Goal: Task Accomplishment & Management: Use online tool/utility

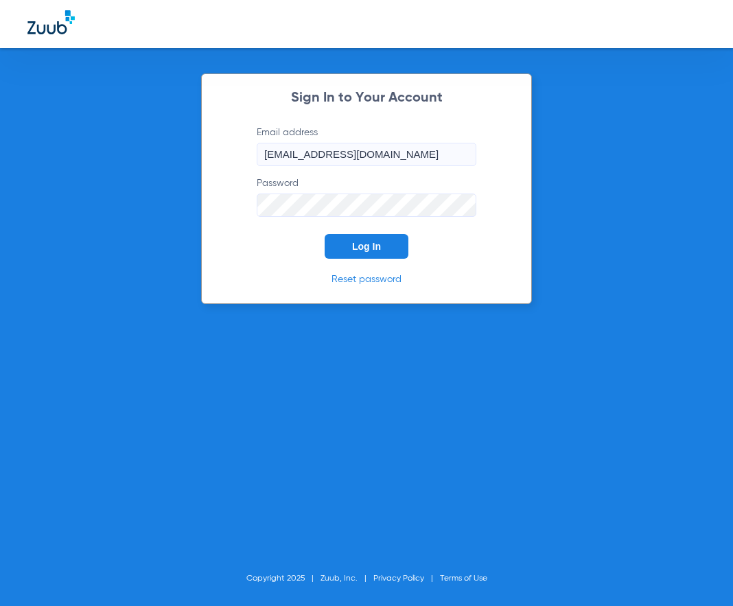
click at [378, 241] on span "Log In" at bounding box center [366, 246] width 29 height 11
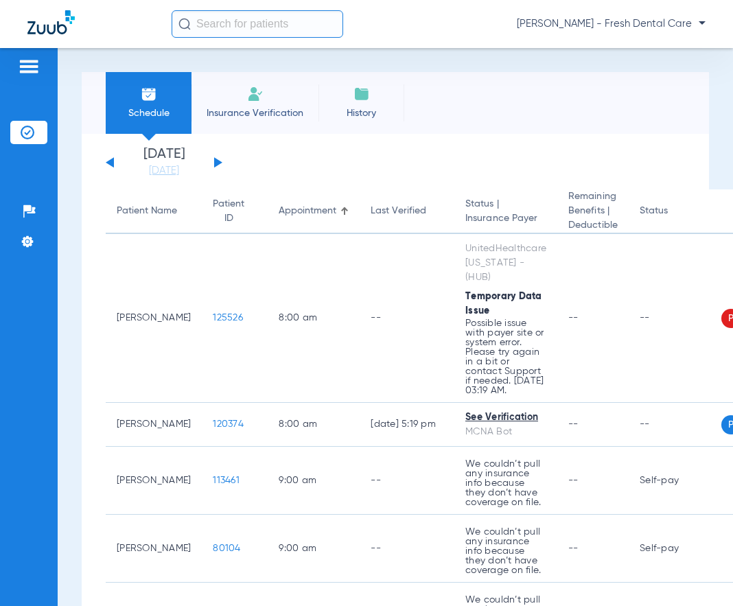
click at [205, 22] on input "text" at bounding box center [258, 23] width 172 height 27
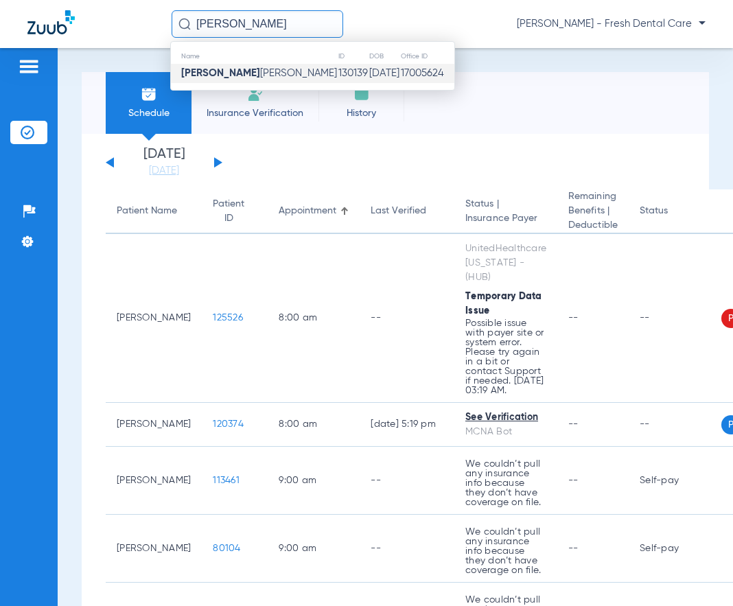
click at [235, 80] on td "[PERSON_NAME]" at bounding box center [254, 73] width 167 height 19
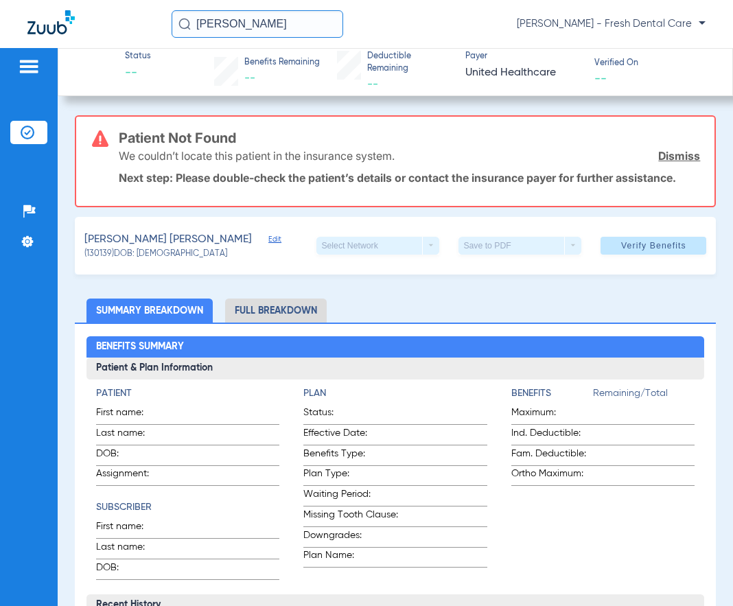
click at [269, 238] on span "Edit" at bounding box center [275, 241] width 12 height 13
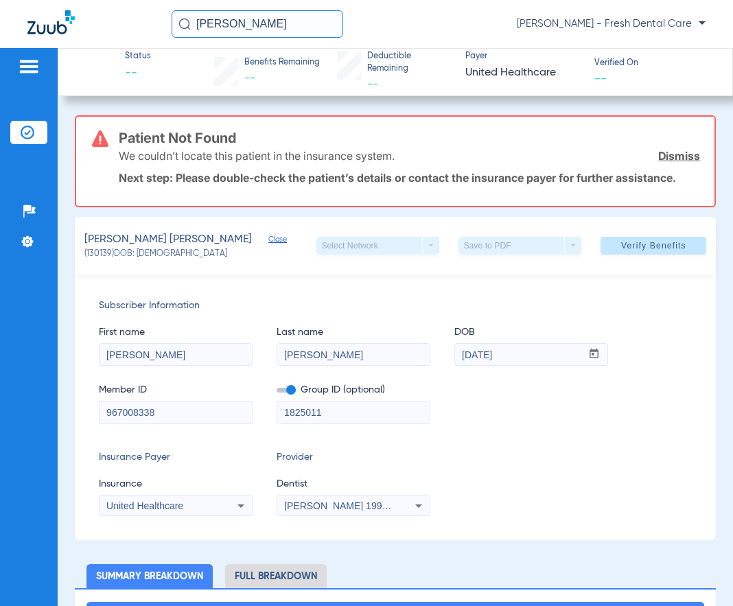
click at [329, 510] on span "[PERSON_NAME] 1992106397" at bounding box center [351, 506] width 135 height 11
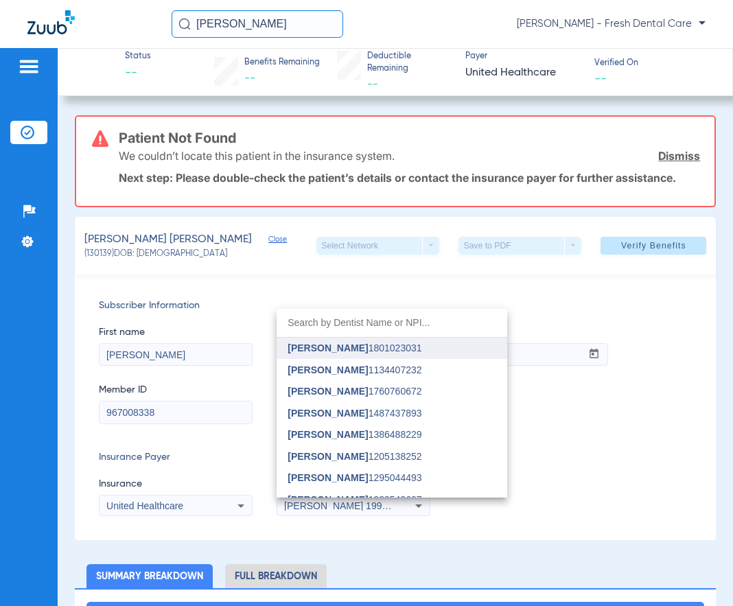
click at [335, 356] on mat-option "[PERSON_NAME] 1801023031" at bounding box center [392, 349] width 231 height 22
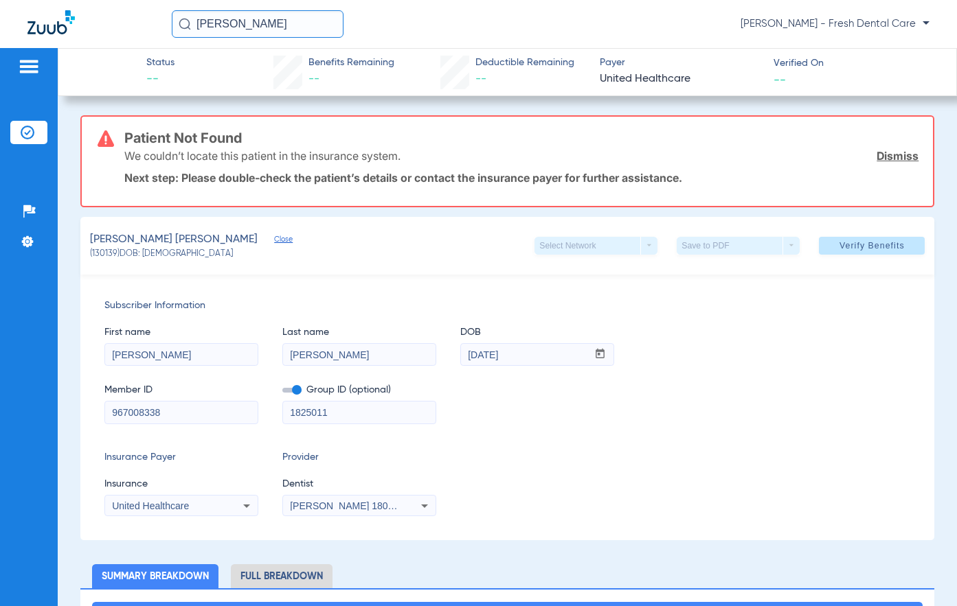
click at [733, 152] on link "Dismiss" at bounding box center [897, 156] width 42 height 14
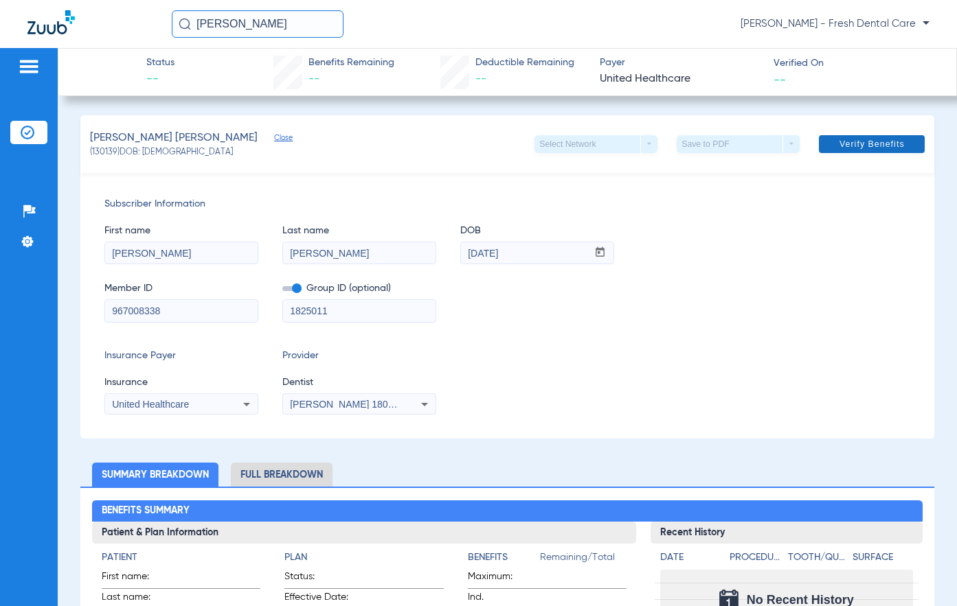
click at [733, 144] on span at bounding box center [872, 144] width 106 height 33
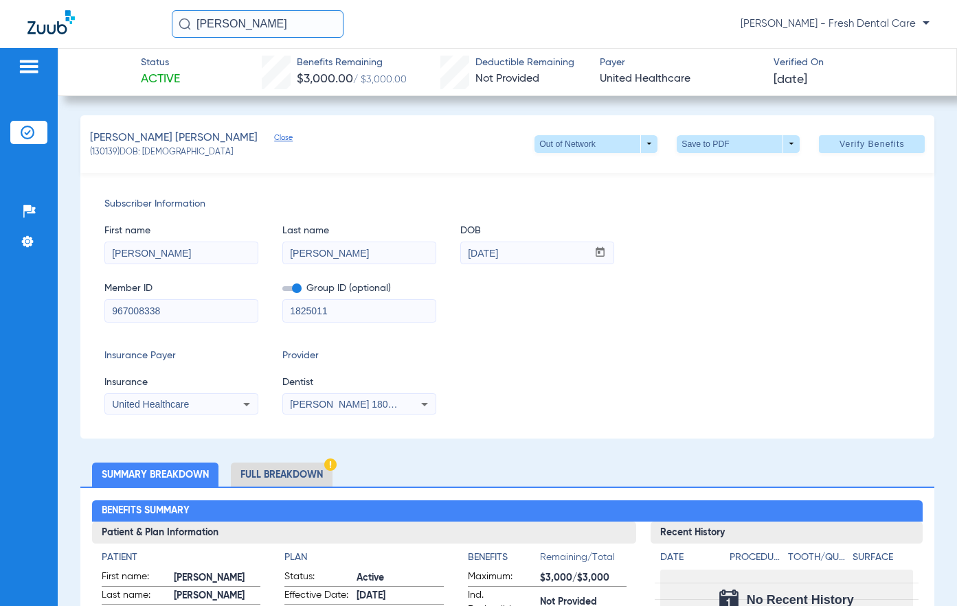
click at [311, 468] on li "Full Breakdown" at bounding box center [282, 475] width 102 height 24
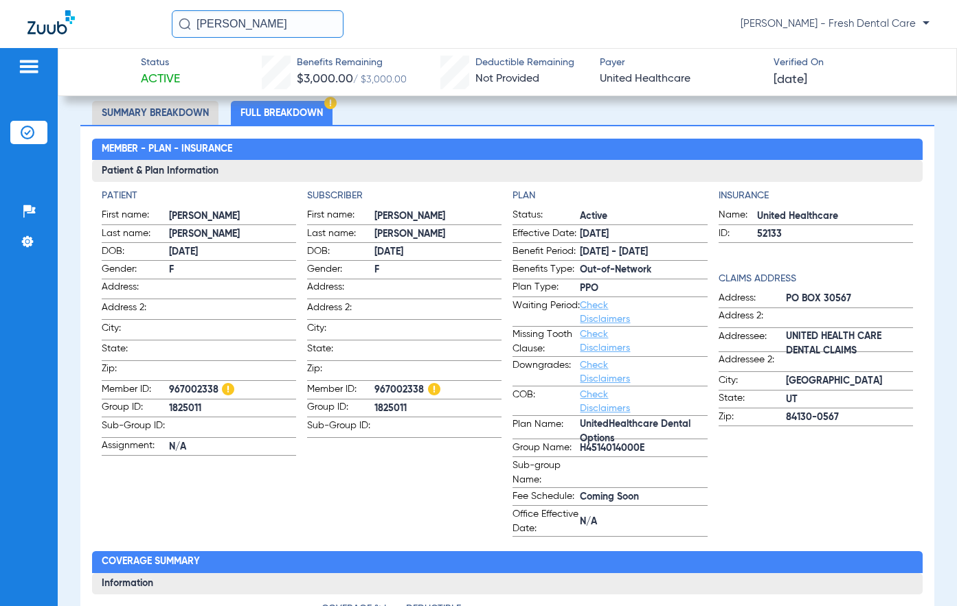
scroll to position [366, 0]
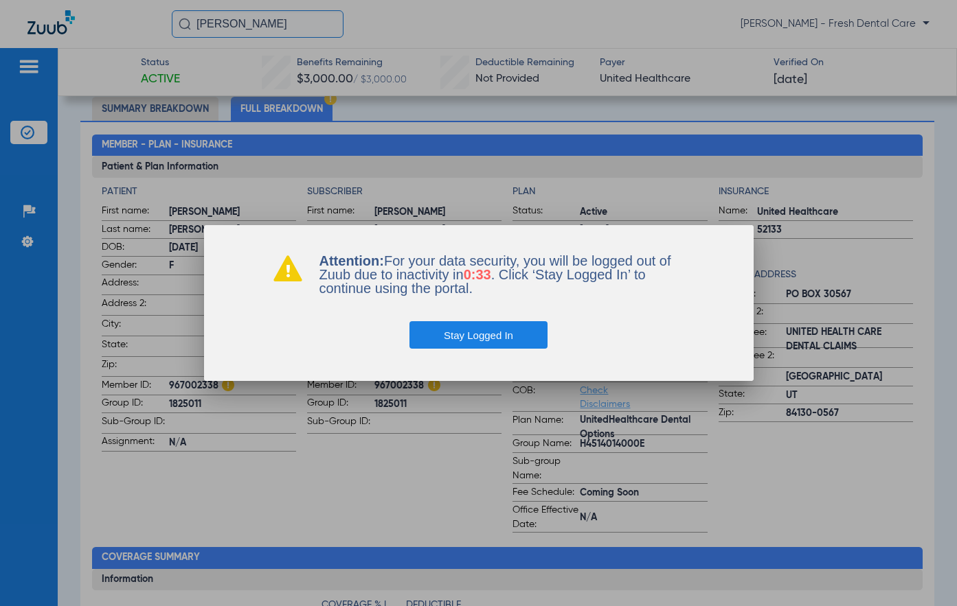
click at [503, 337] on button "Stay Logged In" at bounding box center [478, 334] width 138 height 27
click at [460, 336] on button "Stay Logged In" at bounding box center [478, 334] width 138 height 27
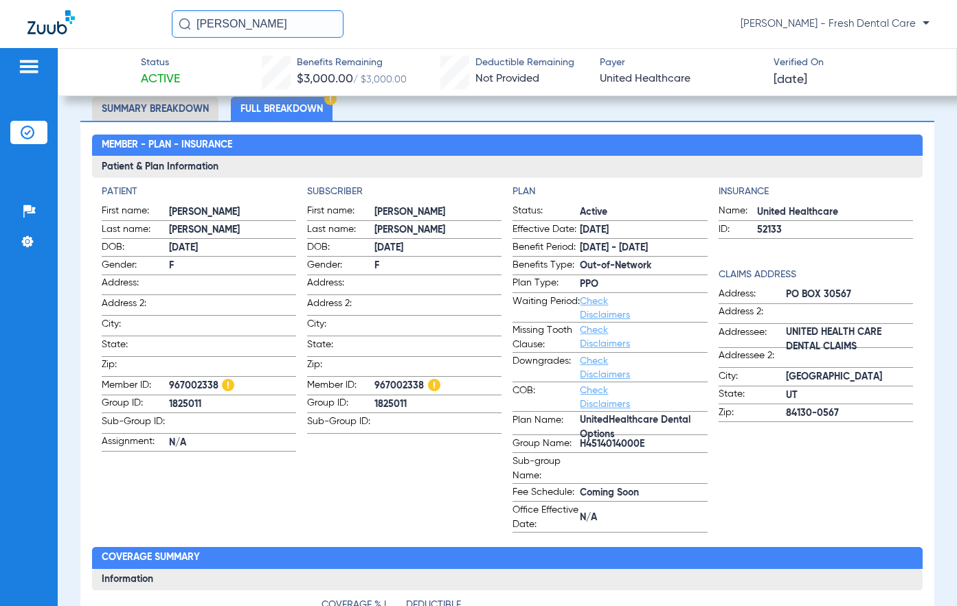
drag, startPoint x: 308, startPoint y: 25, endPoint x: 193, endPoint y: 32, distance: 114.9
click at [193, 32] on input "[PERSON_NAME]" at bounding box center [258, 23] width 172 height 27
type input "[PERSON_NAME]"
click at [30, 141] on li "Insurance Verification" at bounding box center [28, 132] width 37 height 23
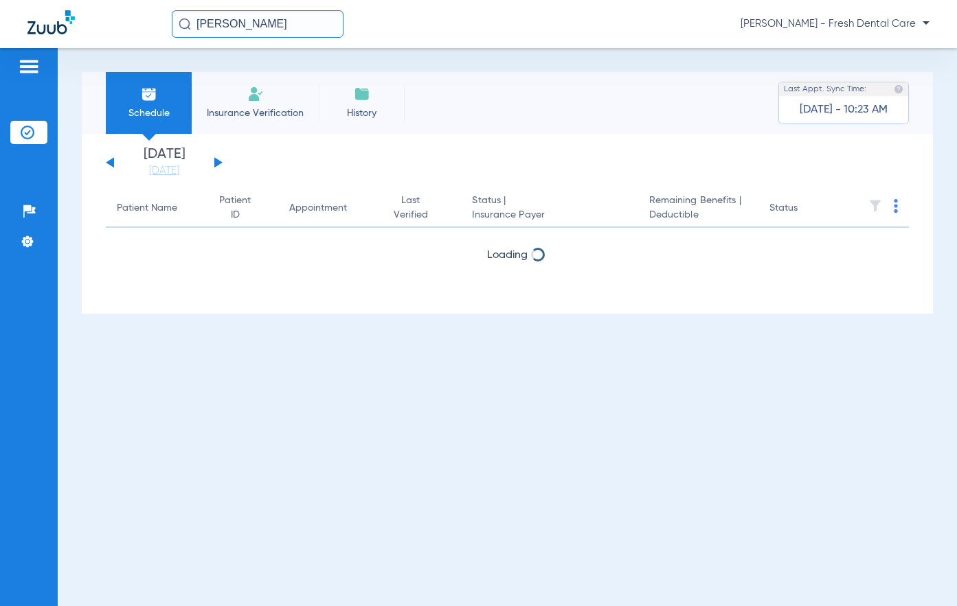
drag, startPoint x: 28, startPoint y: 171, endPoint x: 367, endPoint y: 164, distance: 339.3
click at [30, 171] on div "Patients Insurance Verification Setup Help Center Settings" at bounding box center [29, 351] width 58 height 606
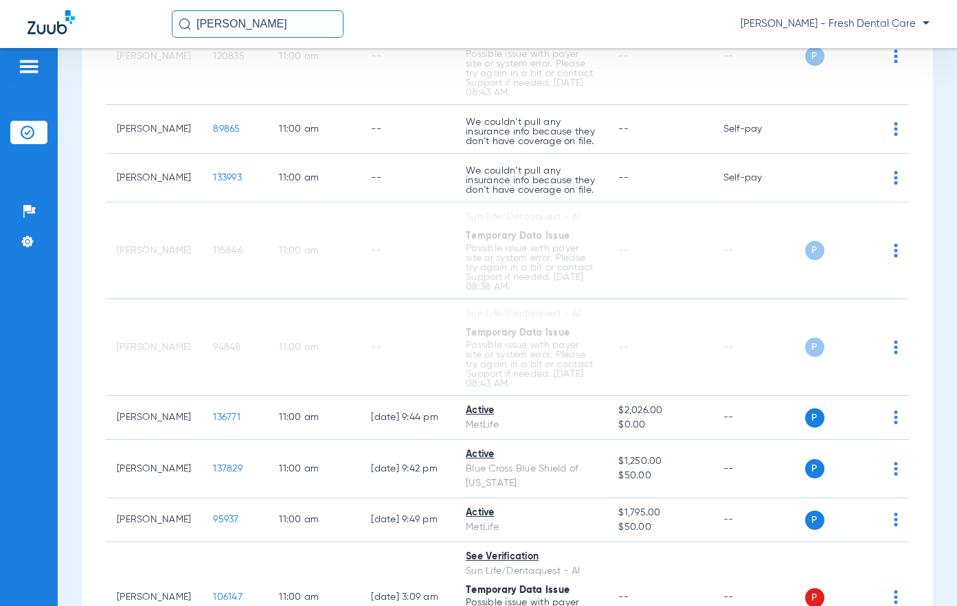
scroll to position [3205, 0]
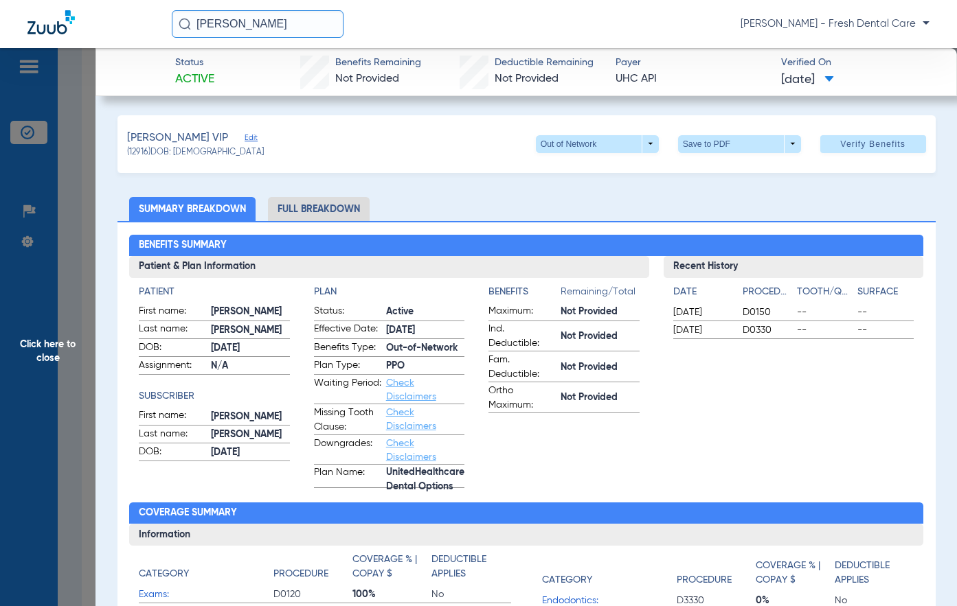
click at [244, 135] on span "Edit" at bounding box center [250, 139] width 12 height 13
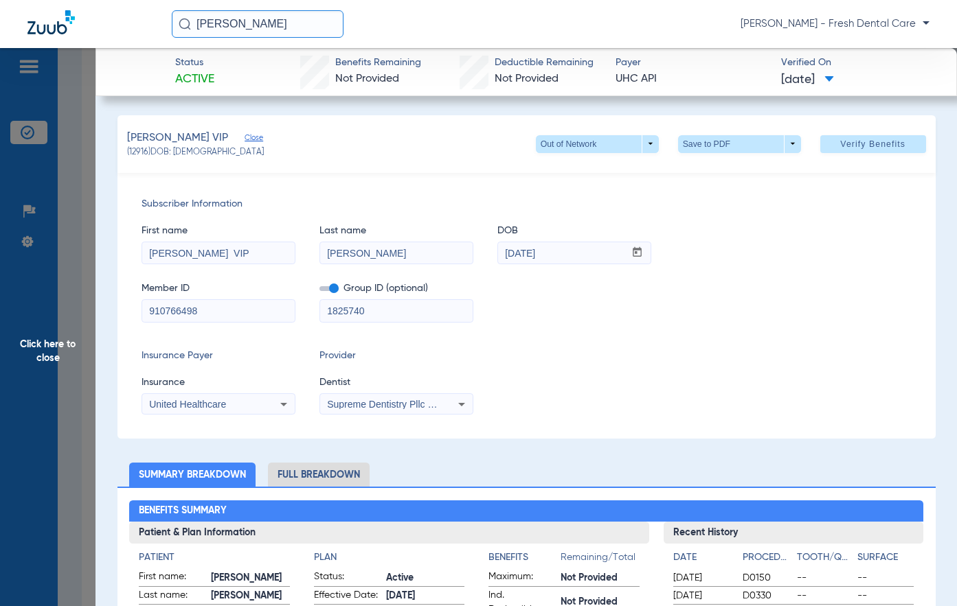
click at [389, 408] on span "Supreme Dentistry Pllc 1952788960" at bounding box center [404, 404] width 154 height 11
click at [394, 400] on span "Supreme Dentistry Pllc 1952788960" at bounding box center [404, 404] width 154 height 11
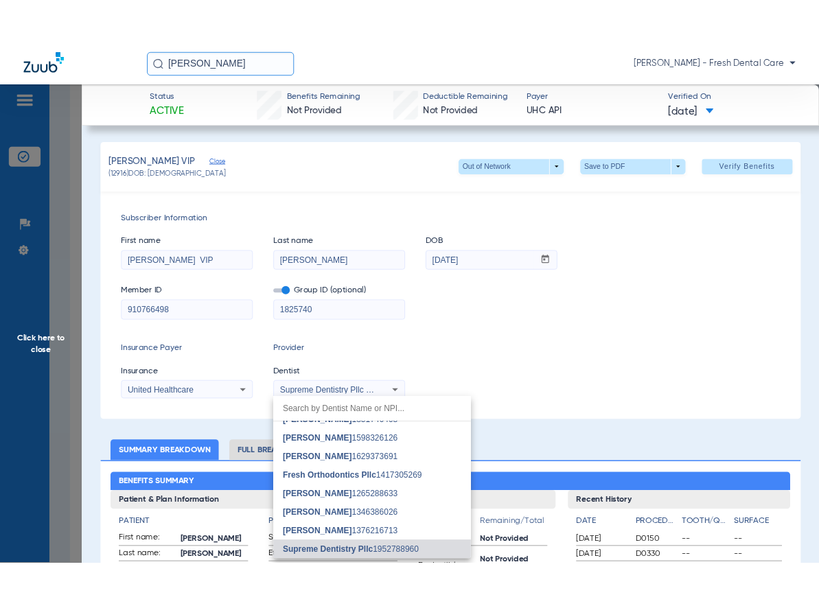
scroll to position [0, 0]
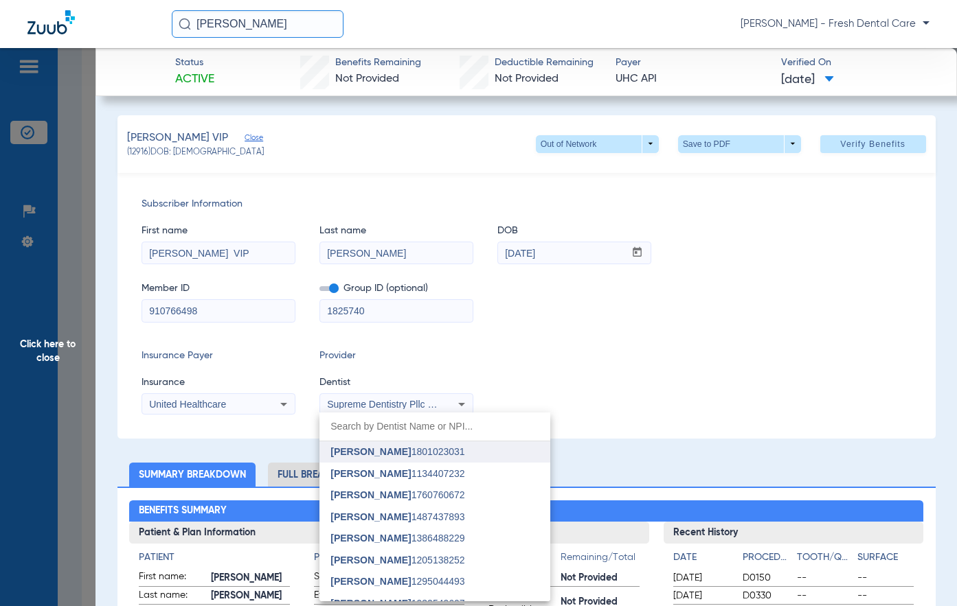
click at [399, 449] on span "[PERSON_NAME]" at bounding box center [370, 451] width 80 height 11
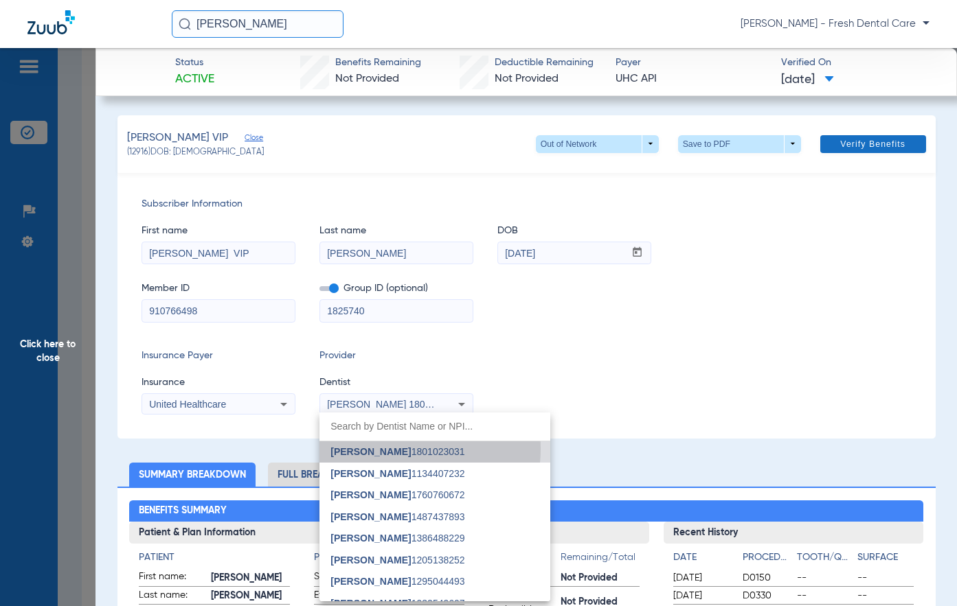
click at [733, 137] on span at bounding box center [873, 144] width 106 height 33
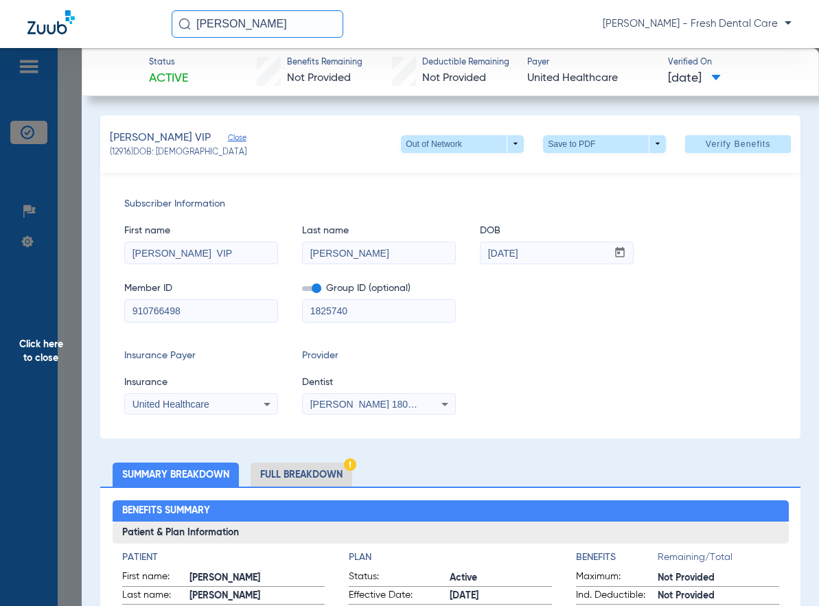
scroll to position [4037, 0]
